Goal: Information Seeking & Learning: Learn about a topic

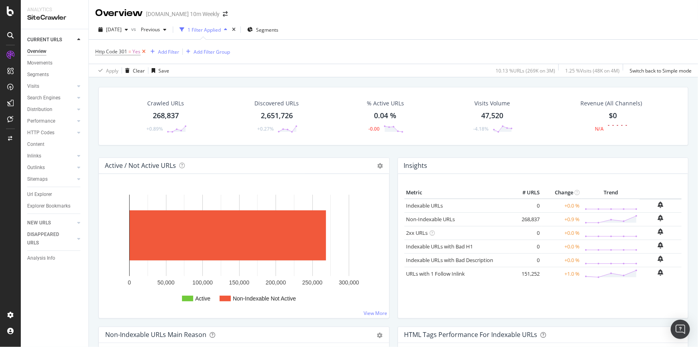
click at [144, 52] on icon at bounding box center [143, 52] width 7 height 8
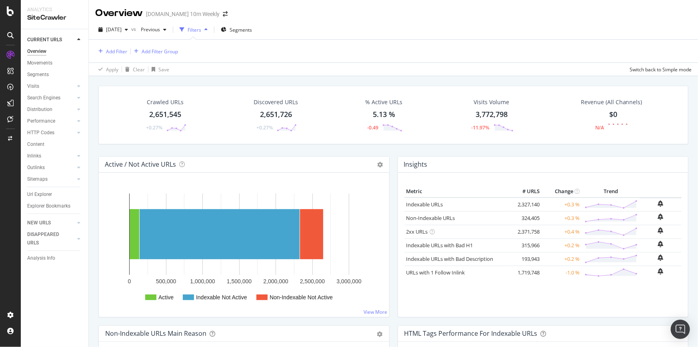
click at [130, 51] on div at bounding box center [130, 51] width 0 height 6
click at [115, 51] on div "Add Filter" at bounding box center [116, 51] width 21 height 7
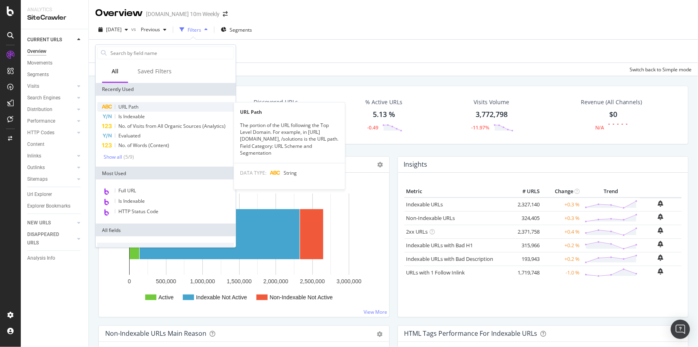
click at [141, 106] on div "URL Path" at bounding box center [165, 107] width 137 height 10
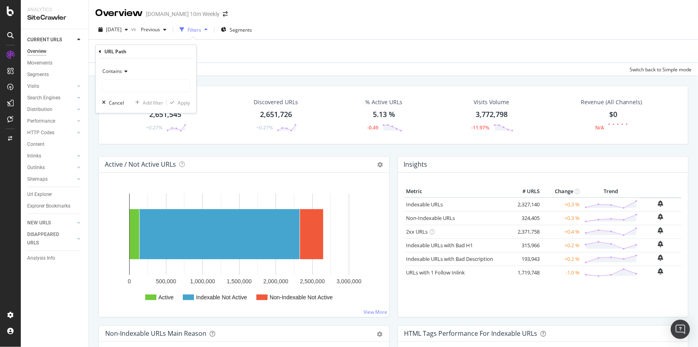
click at [132, 70] on div "Contains" at bounding box center [146, 71] width 88 height 13
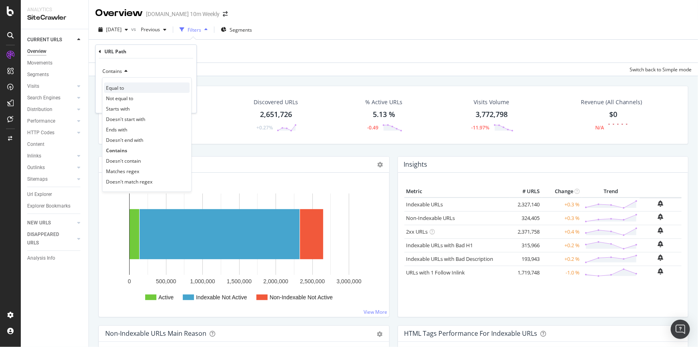
click at [130, 89] on div "Equal to" at bounding box center [147, 87] width 86 height 10
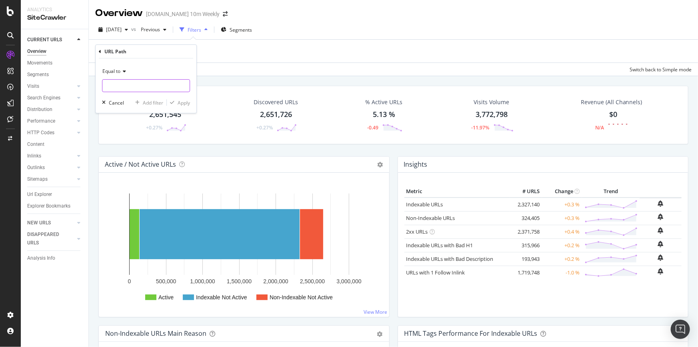
click at [133, 87] on input "text" at bounding box center [145, 85] width 87 height 13
paste input "https://login.thetimes.co.uk/"
type input "https://login.thetimes.co.uk/"
click at [183, 103] on div "Apply" at bounding box center [184, 102] width 12 height 7
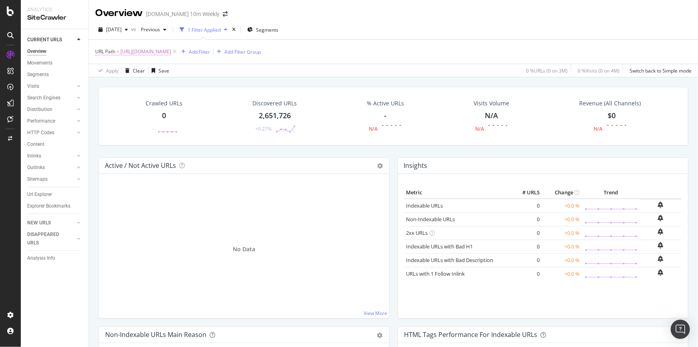
click at [171, 51] on span "https://login.thetimes.co.uk/" at bounding box center [145, 51] width 51 height 11
click at [125, 71] on icon at bounding box center [123, 70] width 6 height 5
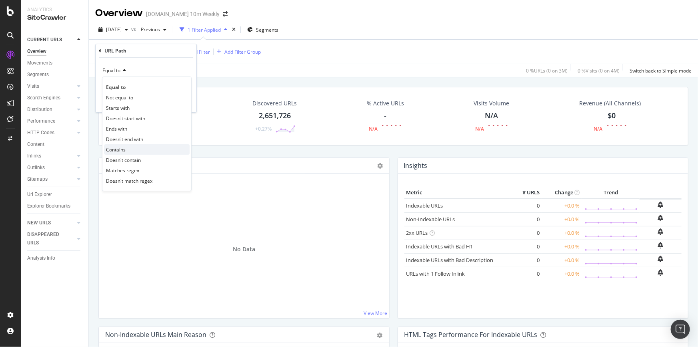
click at [130, 148] on div "Contains" at bounding box center [147, 149] width 86 height 10
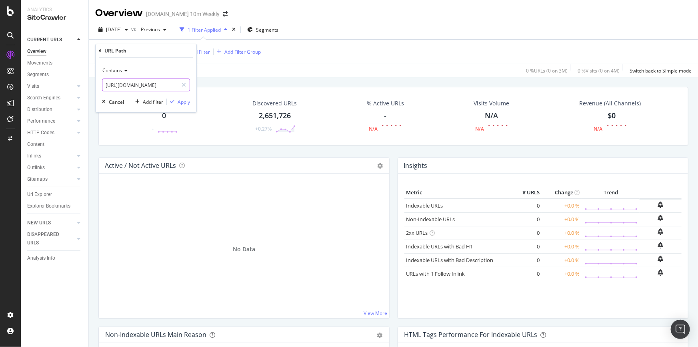
click at [122, 87] on input "https://login.thetimes.co.uk/" at bounding box center [140, 84] width 76 height 13
click at [123, 83] on input "https://login.thetimes.co.uk/" at bounding box center [140, 84] width 76 height 13
drag, startPoint x: 122, startPoint y: 83, endPoint x: 96, endPoint y: 85, distance: 26.9
click at [96, 85] on div "Contains https://login.thetimes.co.uk/ Cancel Add filter Apply" at bounding box center [146, 85] width 101 height 54
click at [160, 83] on input "login.thetimes.co.uk/" at bounding box center [140, 84] width 76 height 13
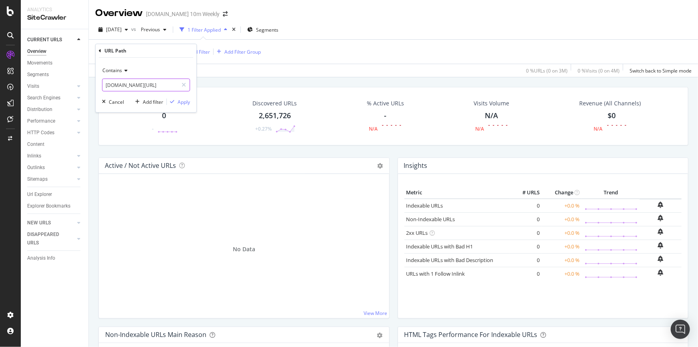
type input "login.thetimes.co.uk"
click at [183, 101] on div "Apply" at bounding box center [184, 101] width 12 height 7
click at [276, 29] on span "Segments" at bounding box center [267, 29] width 22 height 7
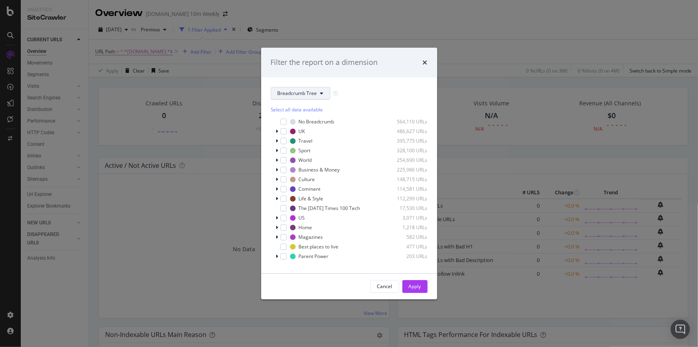
click at [315, 96] on span "Breadcrumb Tree" at bounding box center [298, 93] width 40 height 7
click at [316, 91] on span "Breadcrumb Tree" at bounding box center [298, 93] width 40 height 7
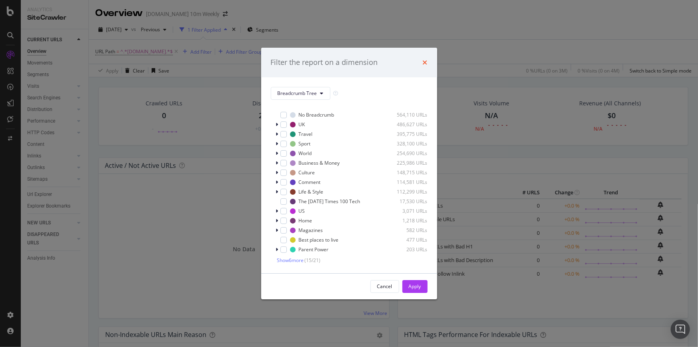
click at [424, 60] on icon "times" at bounding box center [425, 62] width 5 height 6
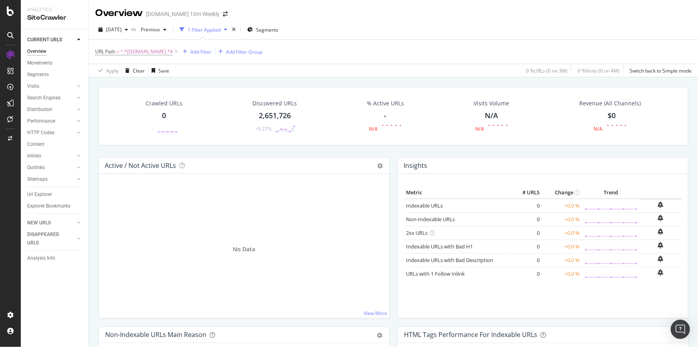
click at [227, 29] on icon "button" at bounding box center [225, 29] width 3 height 5
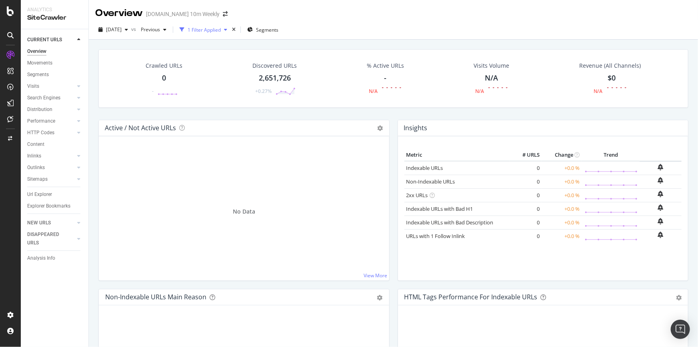
click at [230, 29] on div "button" at bounding box center [226, 29] width 10 height 5
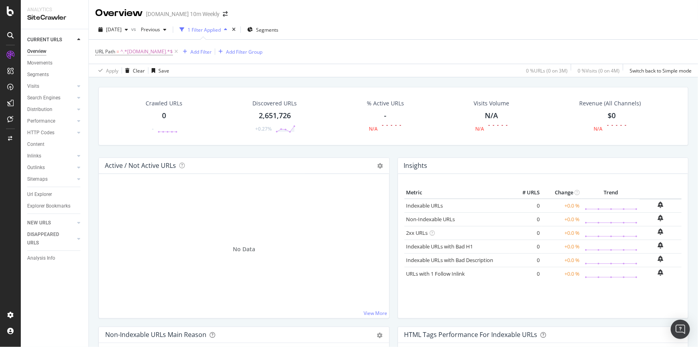
drag, startPoint x: 38, startPoint y: 72, endPoint x: 98, endPoint y: 72, distance: 60.4
click at [38, 72] on div "Segments" at bounding box center [38, 74] width 22 height 8
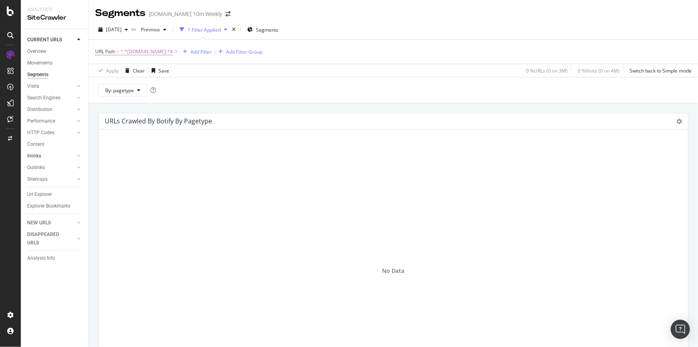
click at [44, 156] on link "Inlinks" at bounding box center [51, 156] width 48 height 8
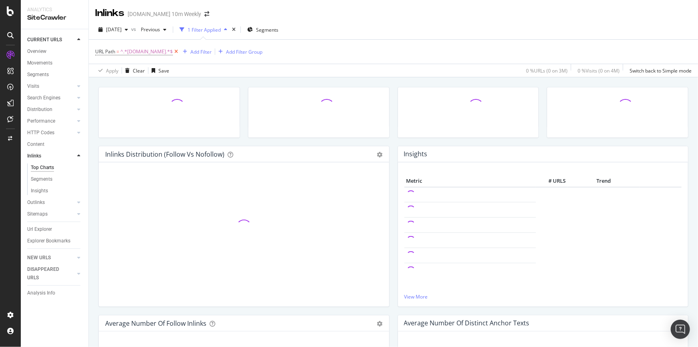
click at [180, 52] on icon at bounding box center [176, 52] width 7 height 8
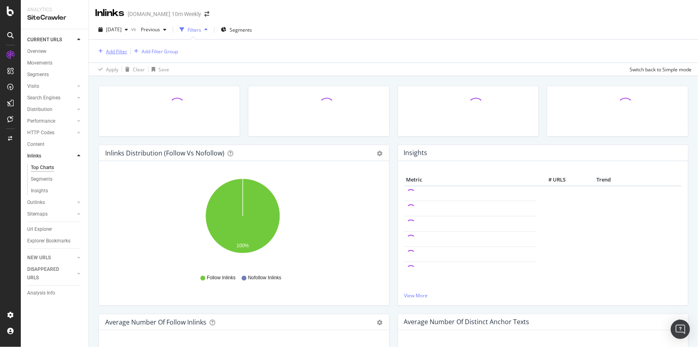
click at [114, 54] on div "Add Filter" at bounding box center [116, 51] width 21 height 7
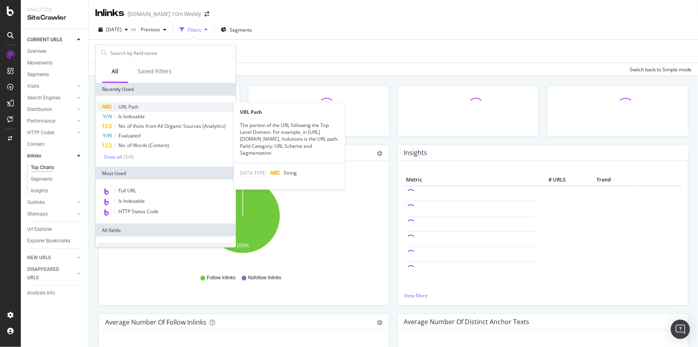
click at [130, 106] on span "URL Path" at bounding box center [128, 106] width 20 height 7
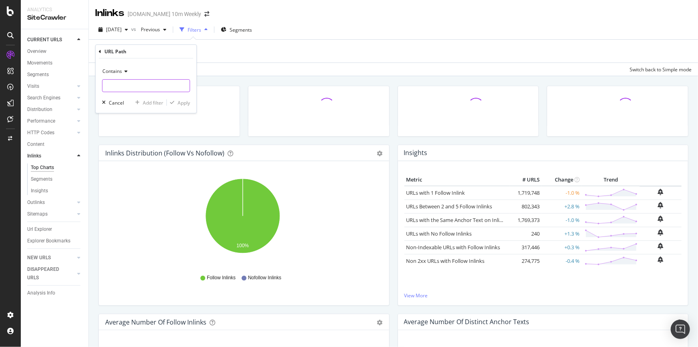
click at [148, 85] on input "text" at bounding box center [145, 85] width 87 height 13
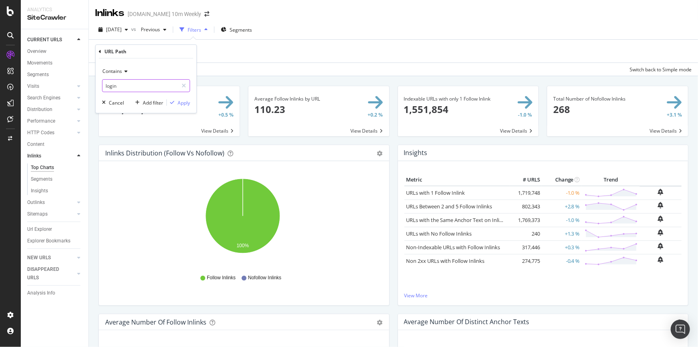
type input "login"
click at [185, 97] on div "Contains login Cancel Add filter Apply" at bounding box center [146, 85] width 101 height 54
click at [184, 101] on div "Apply" at bounding box center [184, 102] width 12 height 7
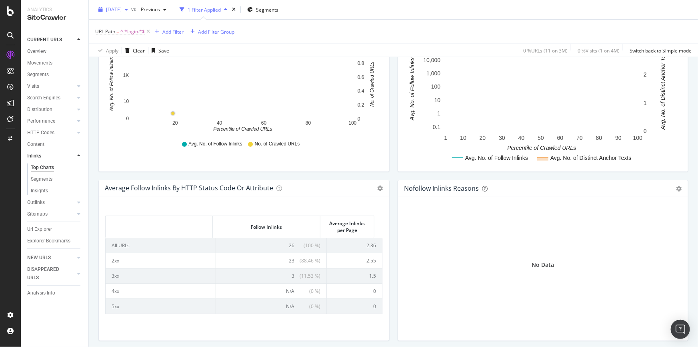
scroll to position [297, 0]
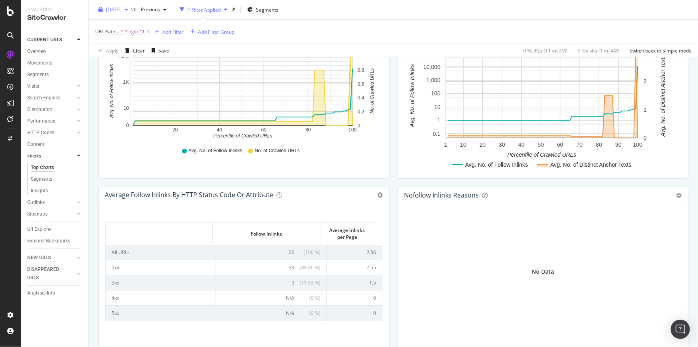
click at [131, 12] on div "button" at bounding box center [127, 9] width 10 height 5
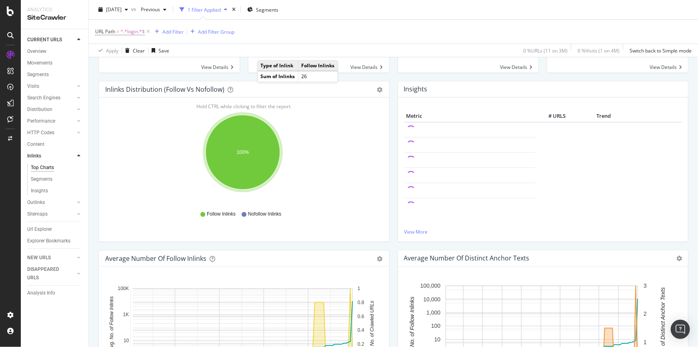
scroll to position [0, 0]
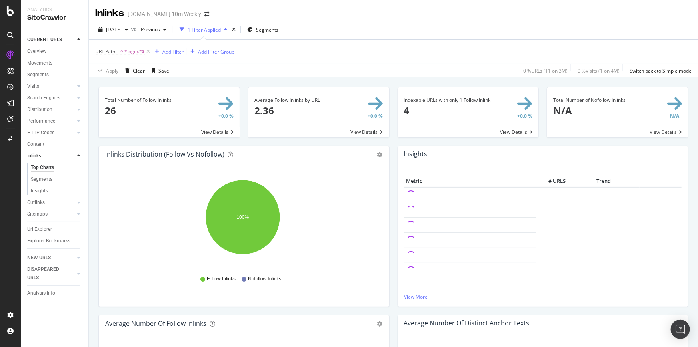
click at [152, 104] on span at bounding box center [169, 112] width 141 height 50
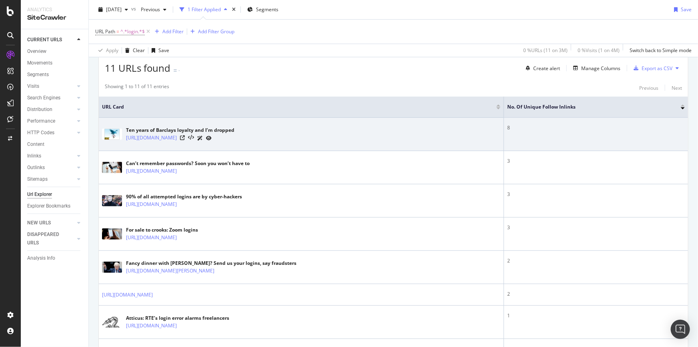
scroll to position [36, 0]
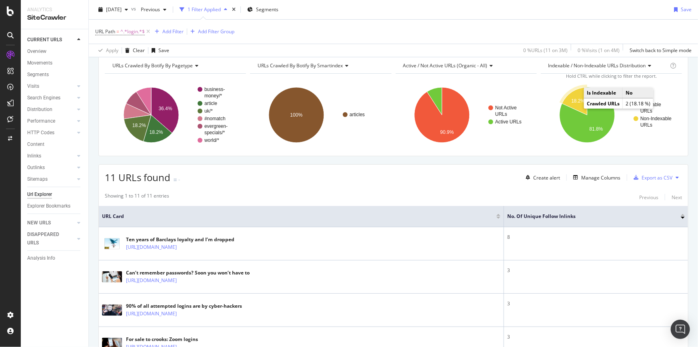
click at [573, 98] on text "18.2%" at bounding box center [578, 101] width 14 height 6
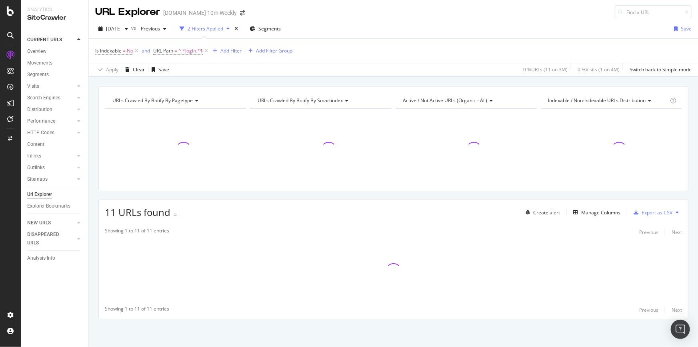
scroll to position [5, 0]
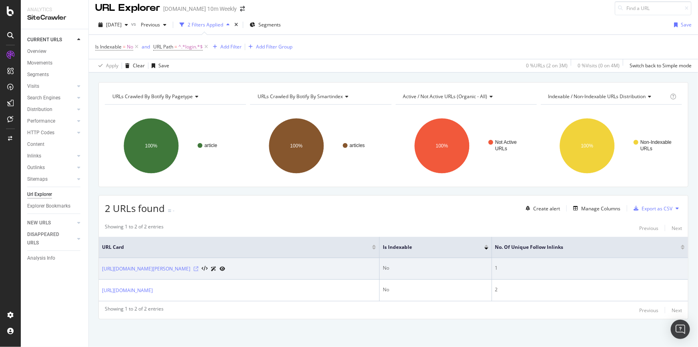
click at [198, 267] on icon at bounding box center [196, 268] width 5 height 5
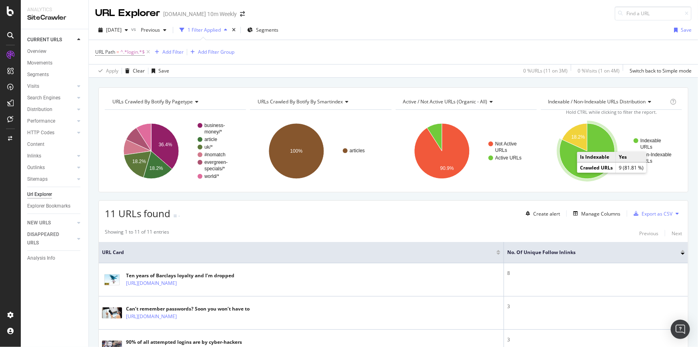
click at [576, 166] on icon "A chart." at bounding box center [587, 150] width 55 height 55
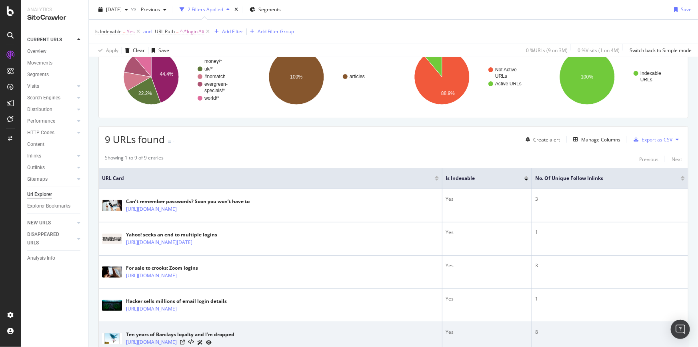
scroll to position [55, 0]
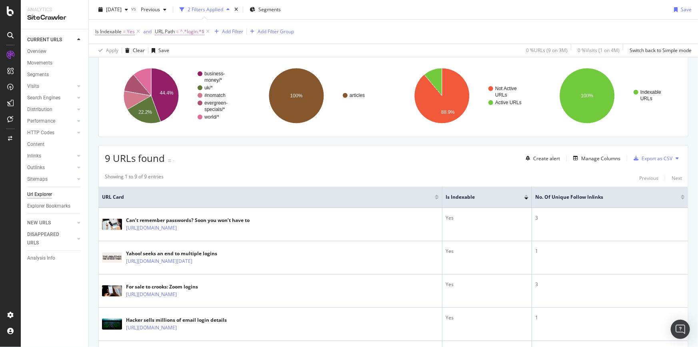
click at [195, 31] on span "^.*login.*$" at bounding box center [192, 31] width 24 height 11
type input ".co.uk"
click at [242, 80] on div "Apply" at bounding box center [243, 81] width 12 height 7
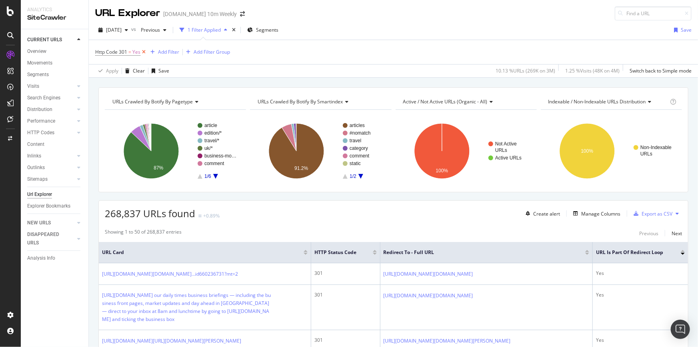
click at [143, 50] on icon at bounding box center [143, 52] width 7 height 8
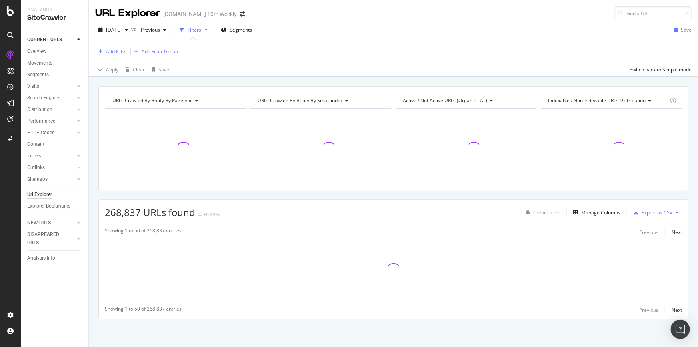
click at [211, 29] on div "button" at bounding box center [206, 30] width 10 height 5
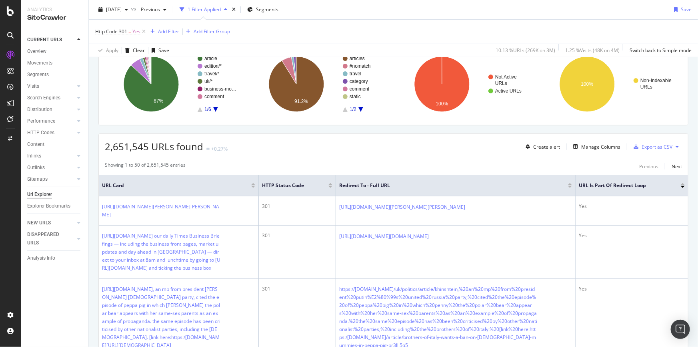
scroll to position [72, 0]
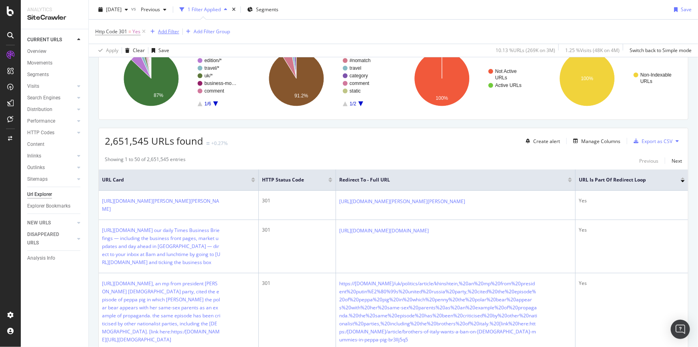
click at [175, 34] on div "Add Filter" at bounding box center [168, 31] width 21 height 7
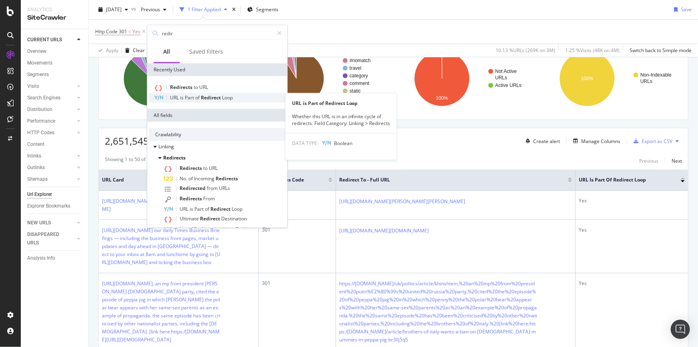
type input "redir"
click at [200, 98] on span "of" at bounding box center [198, 97] width 6 height 7
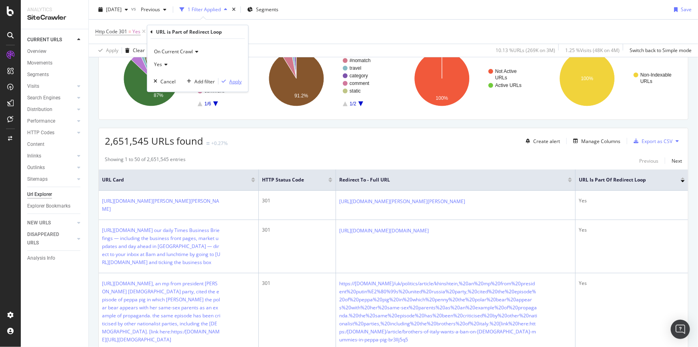
click at [238, 80] on div "Apply" at bounding box center [235, 81] width 12 height 7
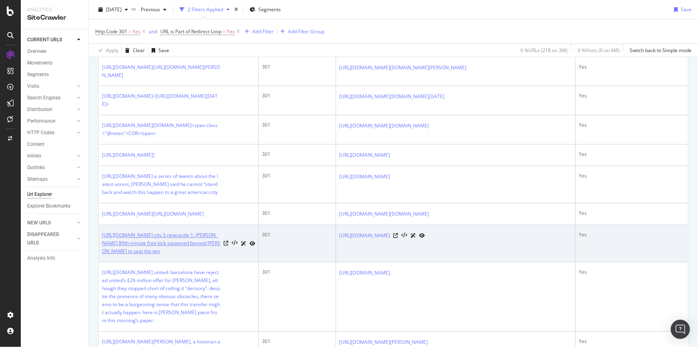
scroll to position [800, 0]
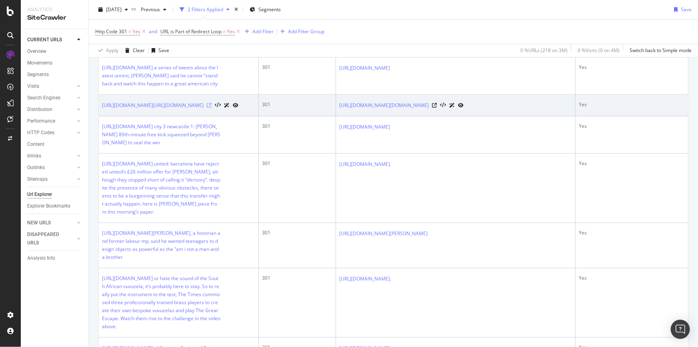
click at [212, 108] on icon at bounding box center [209, 105] width 5 height 5
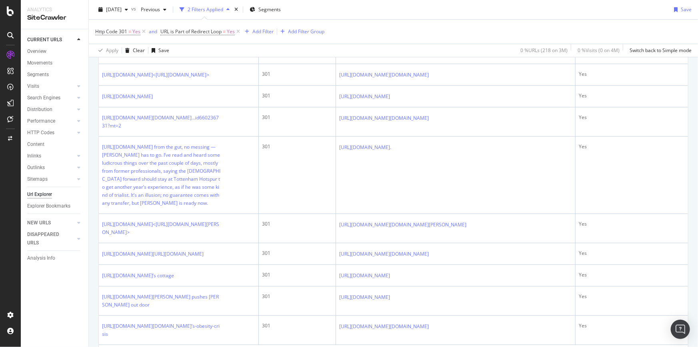
scroll to position [1782, 0]
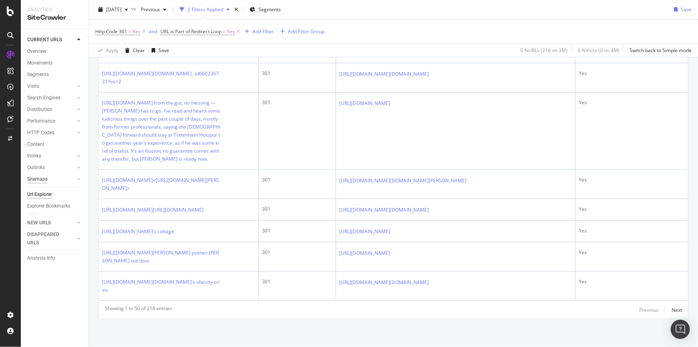
click at [45, 179] on div "Sitemaps" at bounding box center [37, 179] width 20 height 8
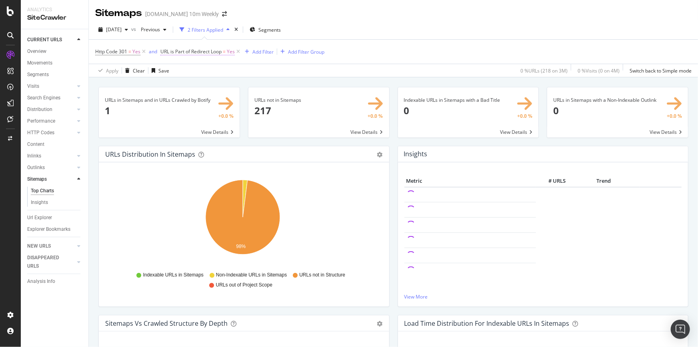
click at [233, 57] on span "Yes" at bounding box center [231, 51] width 8 height 11
click at [305, 72] on div "Apply Clear Save 0 % URLs ( 218 on 3M ) 0 % Visits ( 0 on 4M ) Switch back to S…" at bounding box center [393, 70] width 609 height 13
click at [239, 48] on icon at bounding box center [238, 52] width 7 height 8
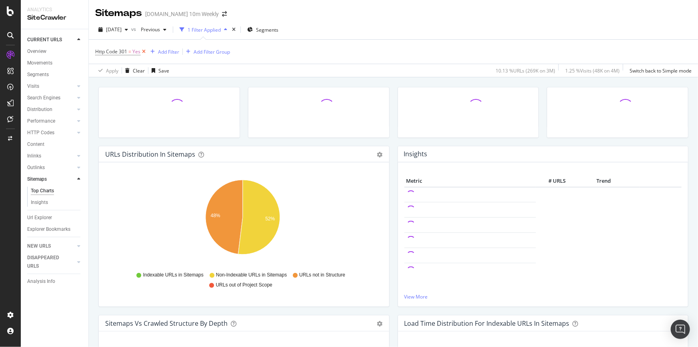
click at [144, 50] on icon at bounding box center [143, 52] width 7 height 8
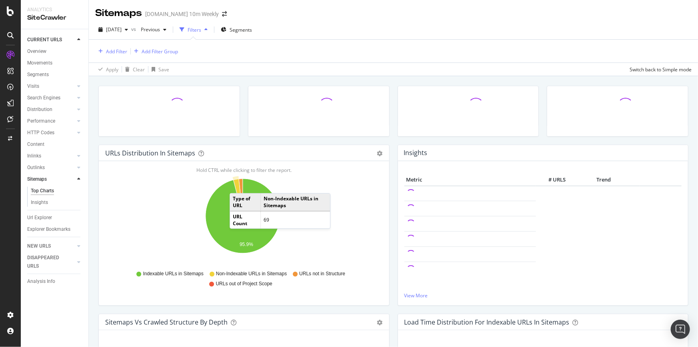
click at [238, 185] on icon "A chart." at bounding box center [238, 197] width 10 height 37
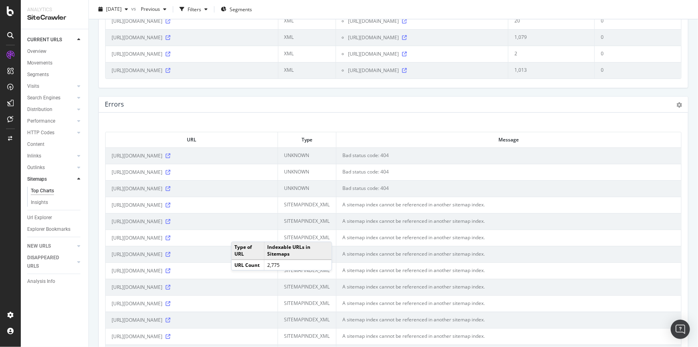
scroll to position [1164, 0]
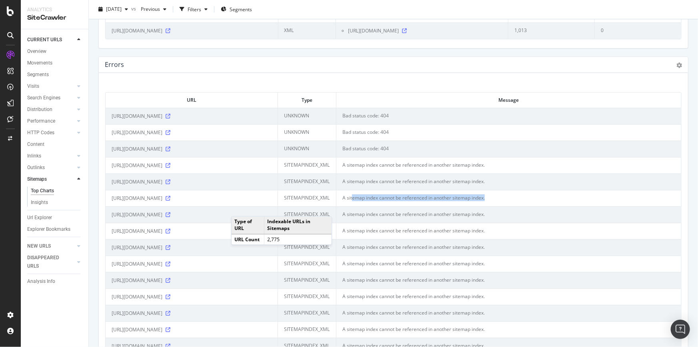
drag, startPoint x: 354, startPoint y: 196, endPoint x: 495, endPoint y: 196, distance: 141.3
click at [495, 196] on td "A sitemap index cannot be referenced in another sitemap index." at bounding box center [509, 198] width 345 height 16
click at [446, 195] on td "A sitemap index cannot be referenced in another sitemap index." at bounding box center [509, 198] width 345 height 16
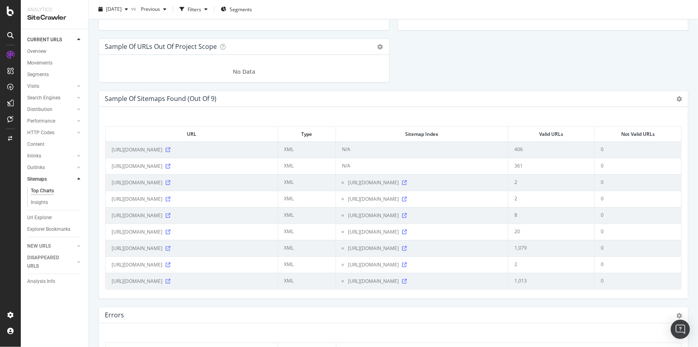
scroll to position [915, 0]
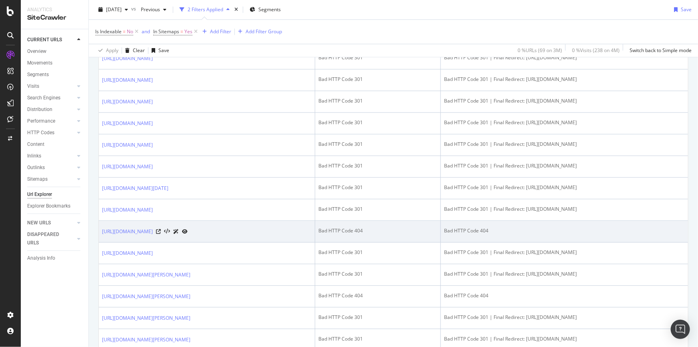
scroll to position [1058, 0]
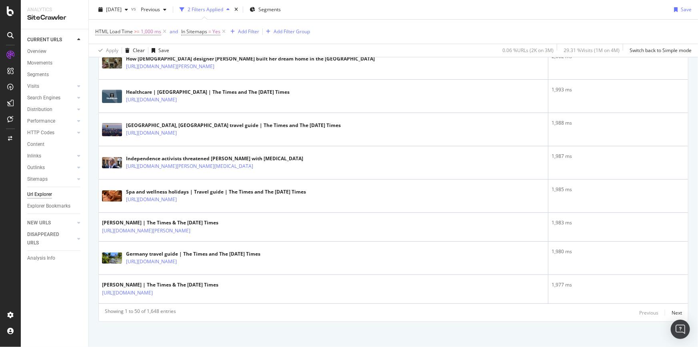
scroll to position [1485, 0]
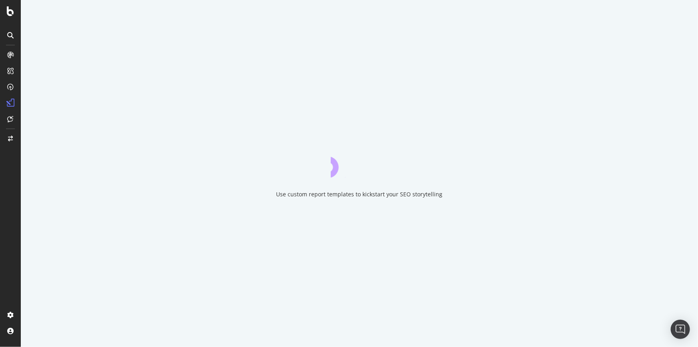
click at [16, 34] on div at bounding box center [10, 35] width 13 height 13
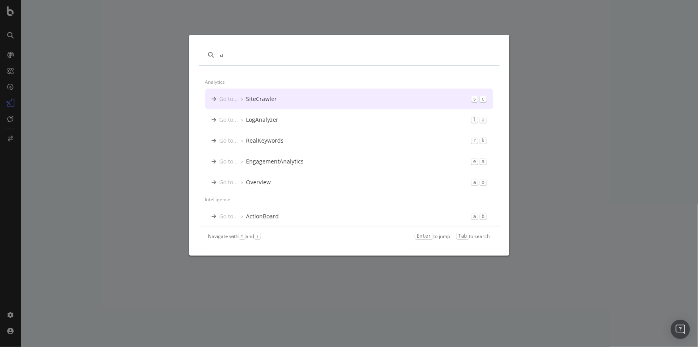
type input "a"
